Goal: Information Seeking & Learning: Find specific page/section

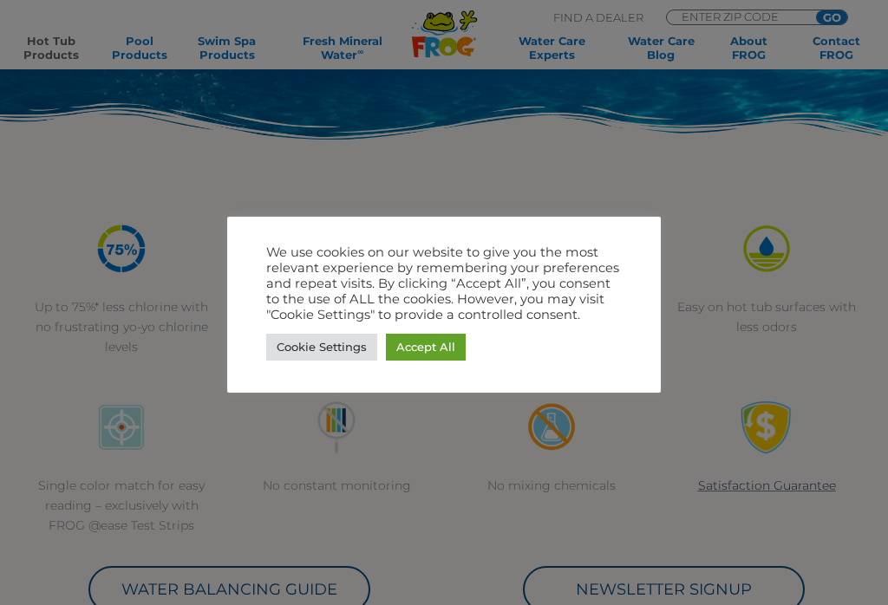
scroll to position [384, 0]
click at [441, 361] on link "Accept All" at bounding box center [426, 347] width 80 height 27
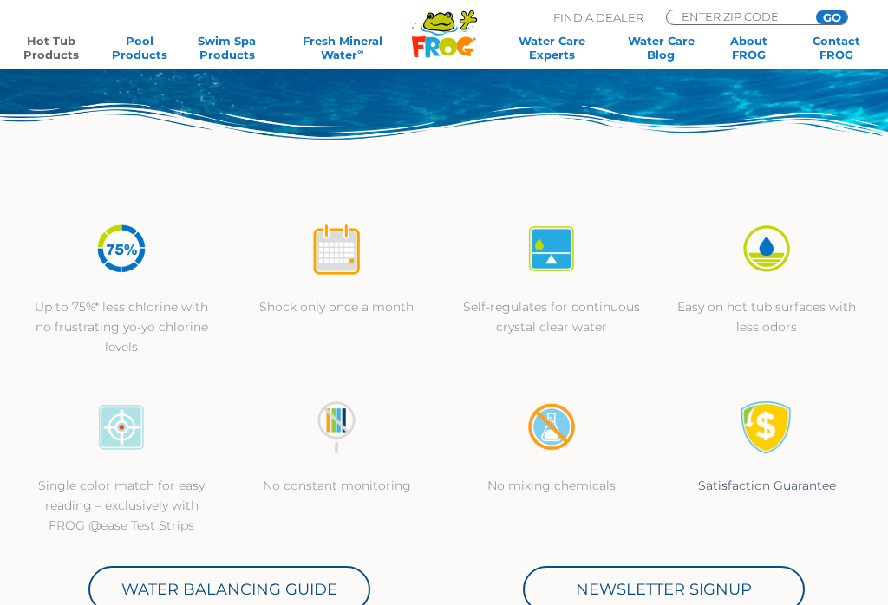
click at [431, 356] on div "Up to 75%* less chlorine with no frustrating yo-yo chlorine levels Shock only o…" at bounding box center [444, 289] width 860 height 179
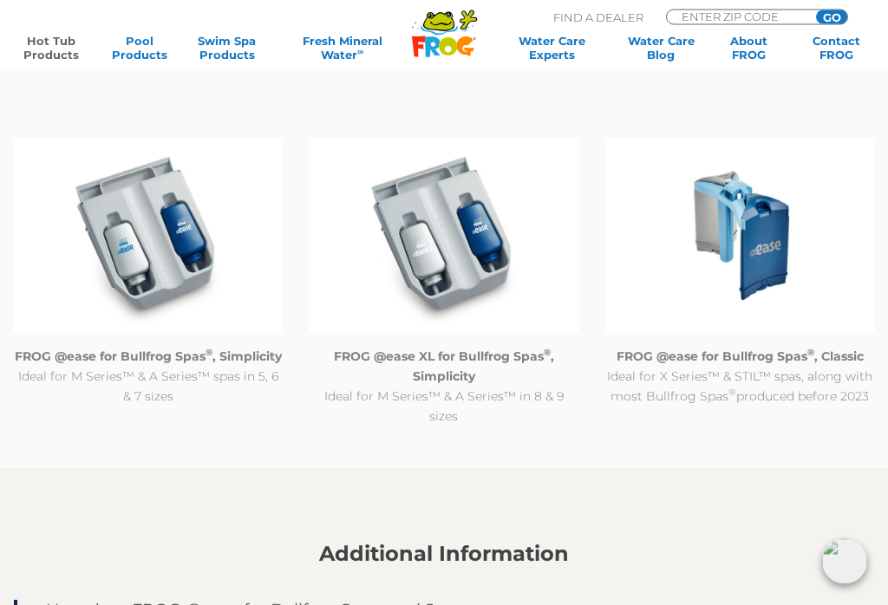
scroll to position [1608, 0]
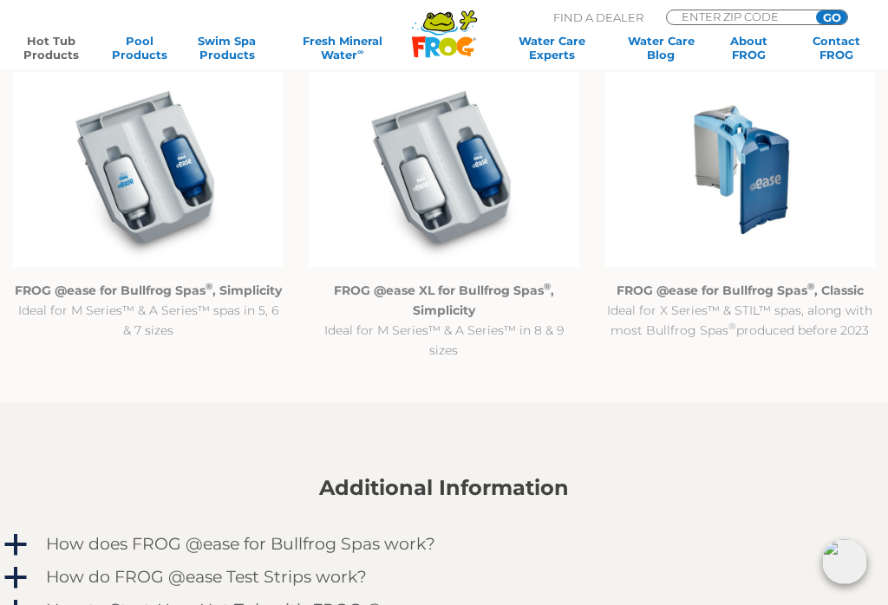
click at [762, 197] on img at bounding box center [740, 169] width 270 height 195
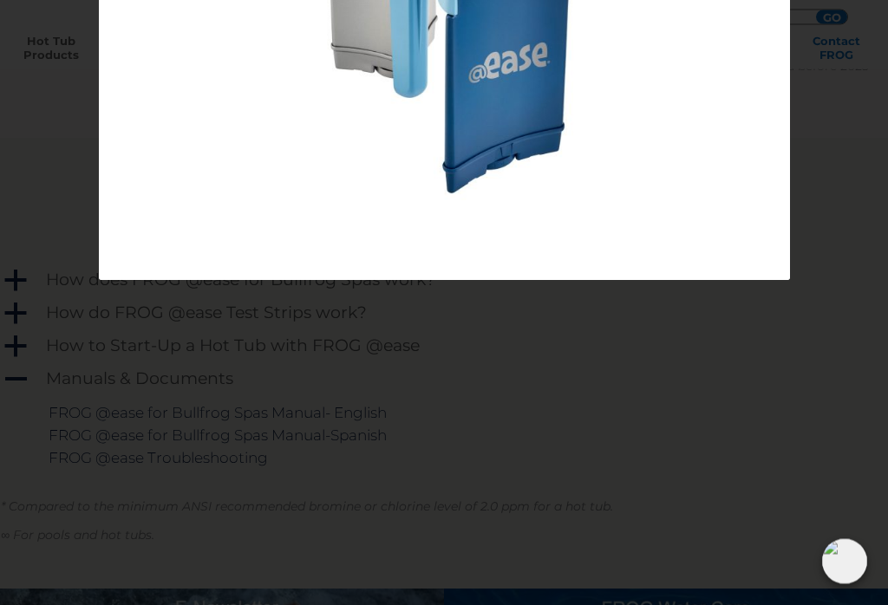
scroll to position [1872, 0]
click at [784, 284] on link at bounding box center [773, 297] width 26 height 26
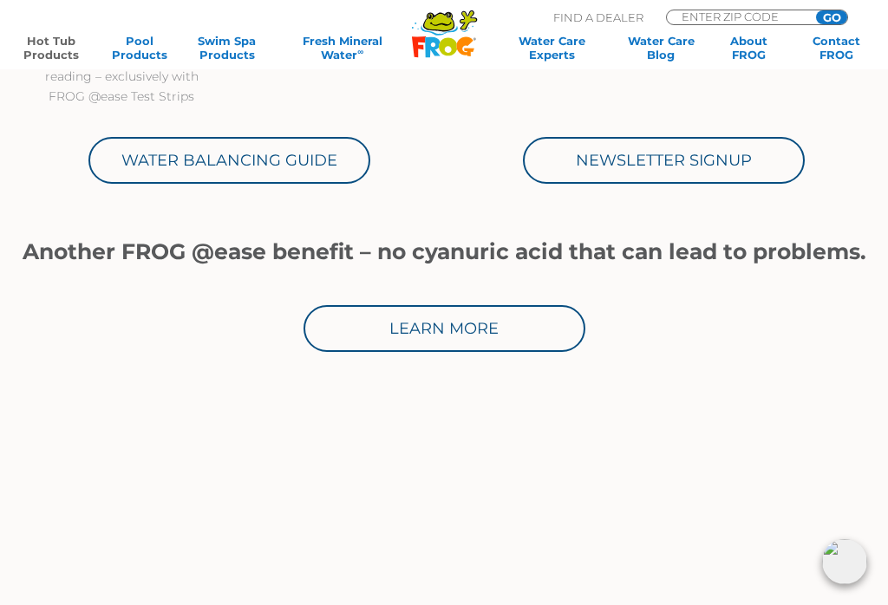
scroll to position [813, 0]
click at [233, 52] on link "Swim Spa Products" at bounding box center [227, 48] width 69 height 28
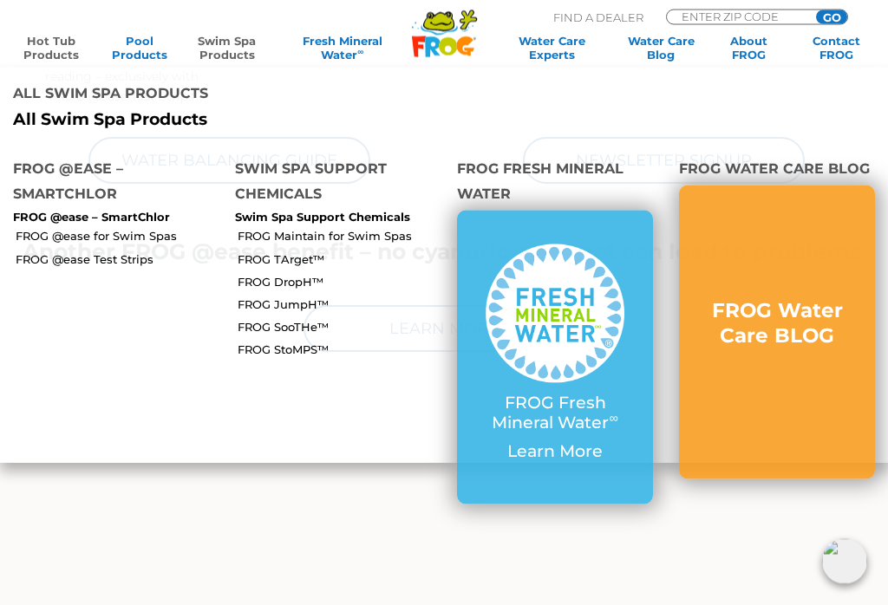
scroll to position [814, 0]
click at [56, 50] on link "Hot Tub Products" at bounding box center [51, 48] width 69 height 28
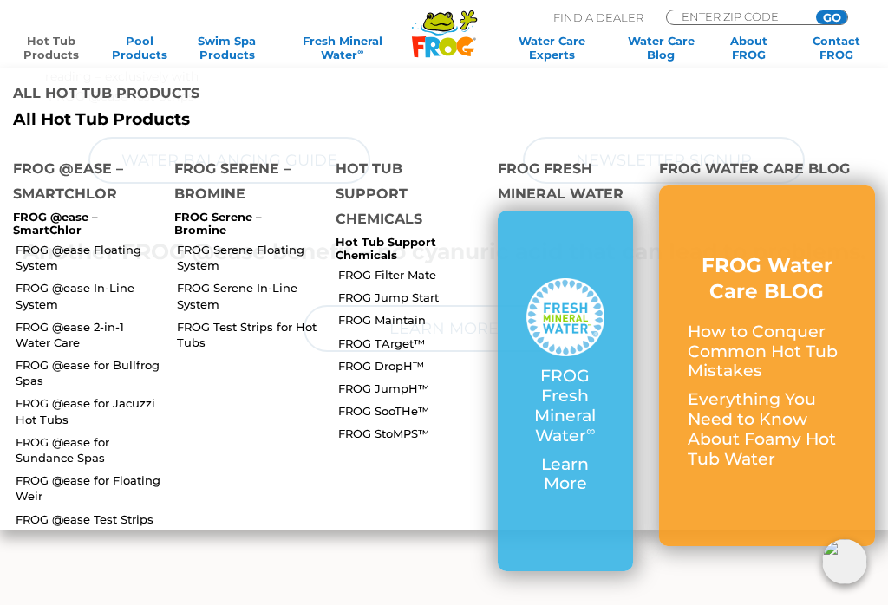
click at [55, 280] on link "FROG @ease In-Line System" at bounding box center [89, 295] width 146 height 31
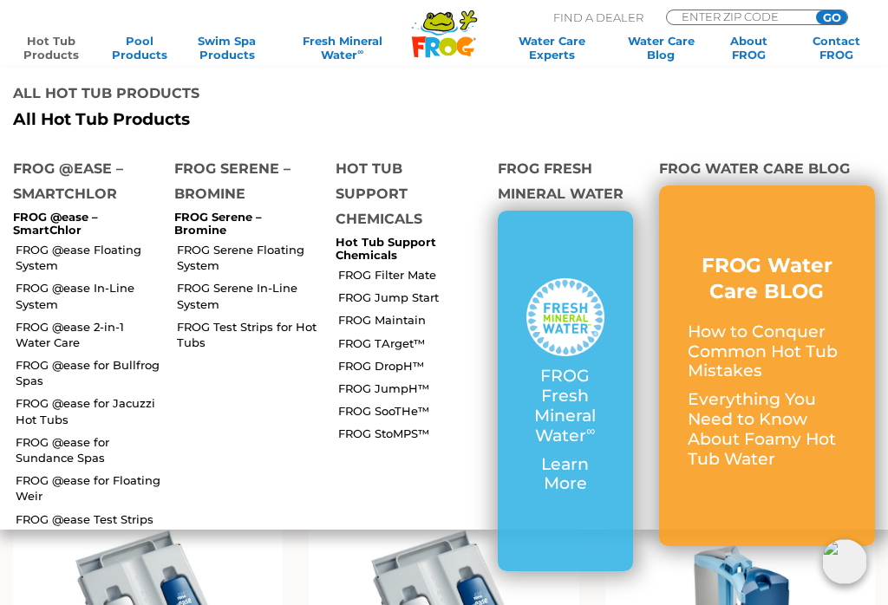
scroll to position [1169, 0]
click at [734, 578] on img at bounding box center [740, 608] width 270 height 195
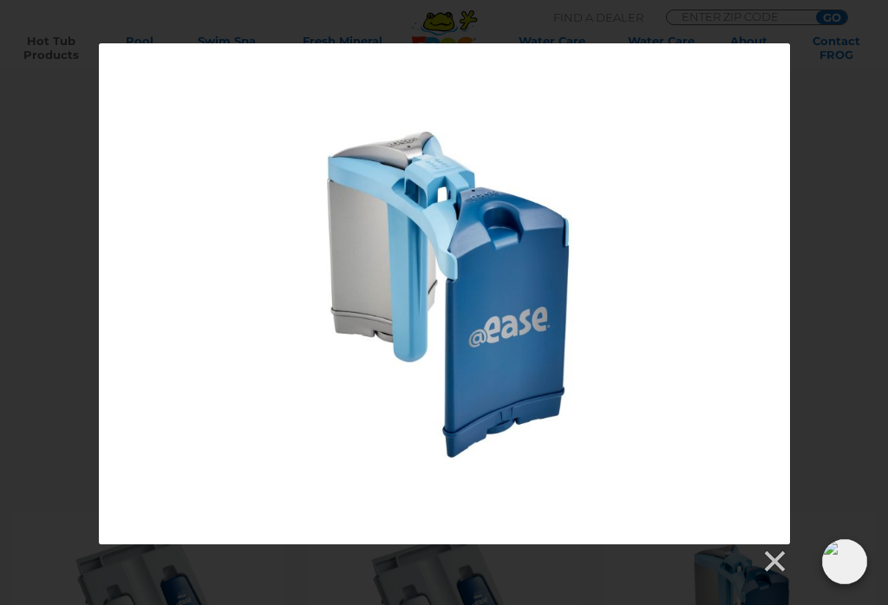
click at [715, 401] on div at bounding box center [444, 293] width 691 height 501
click at [782, 559] on link at bounding box center [773, 562] width 26 height 26
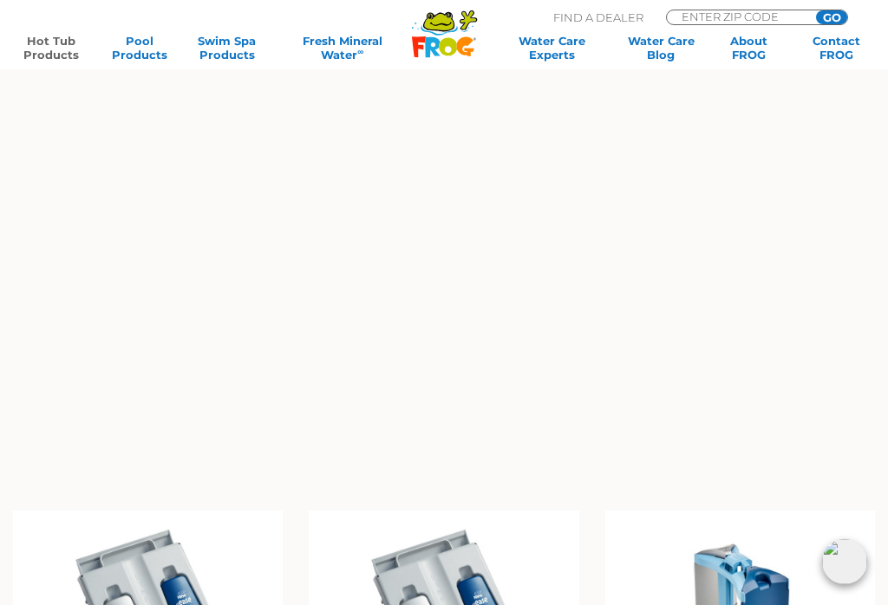
click at [704, 16] on input "ENTER ZIP CODE" at bounding box center [738, 16] width 117 height 12
type input "12134"
click at [835, 15] on input "GO" at bounding box center [831, 17] width 31 height 14
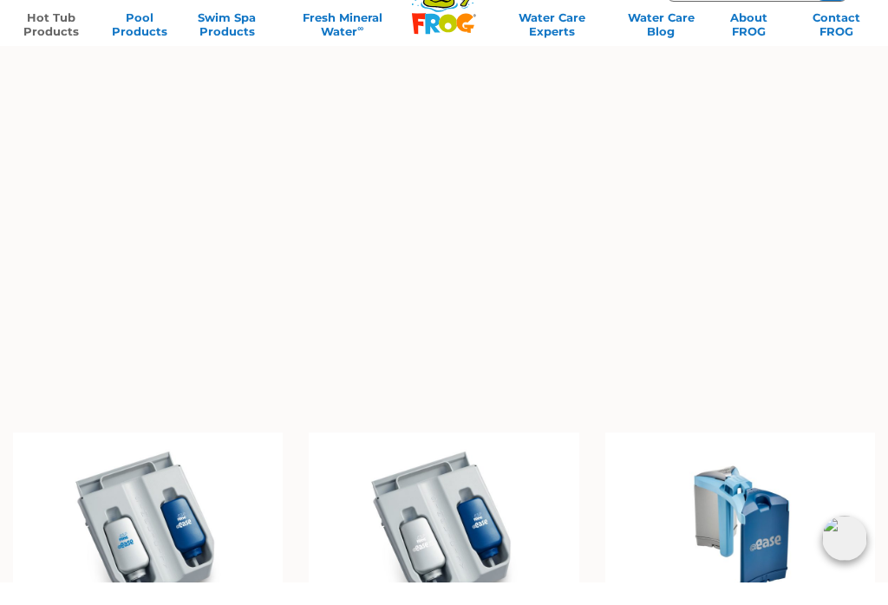
scroll to position [1224, 0]
